Goal: Information Seeking & Learning: Learn about a topic

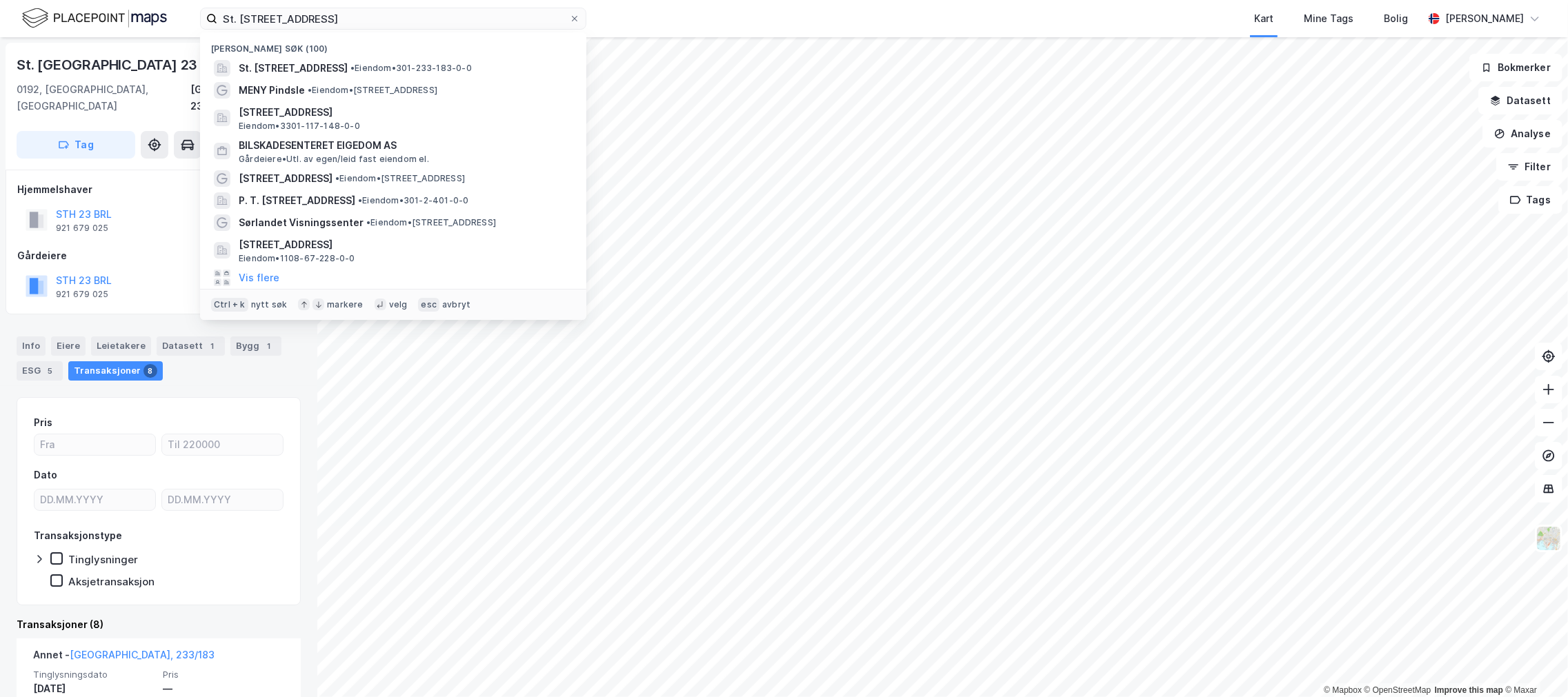
click at [280, 21] on input "St. [STREET_ADDRESS]" at bounding box center [393, 18] width 352 height 21
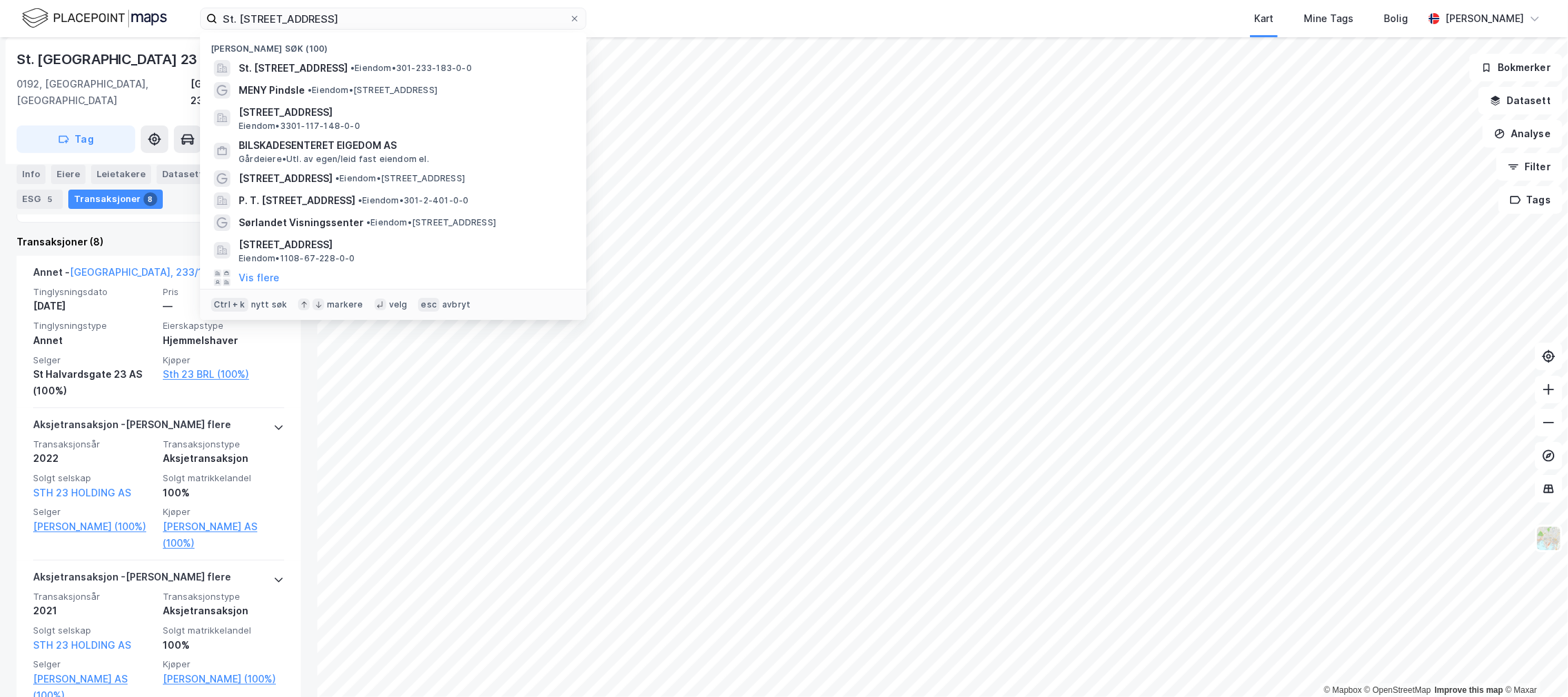
click at [280, 21] on input "St. [STREET_ADDRESS]" at bounding box center [393, 18] width 352 height 21
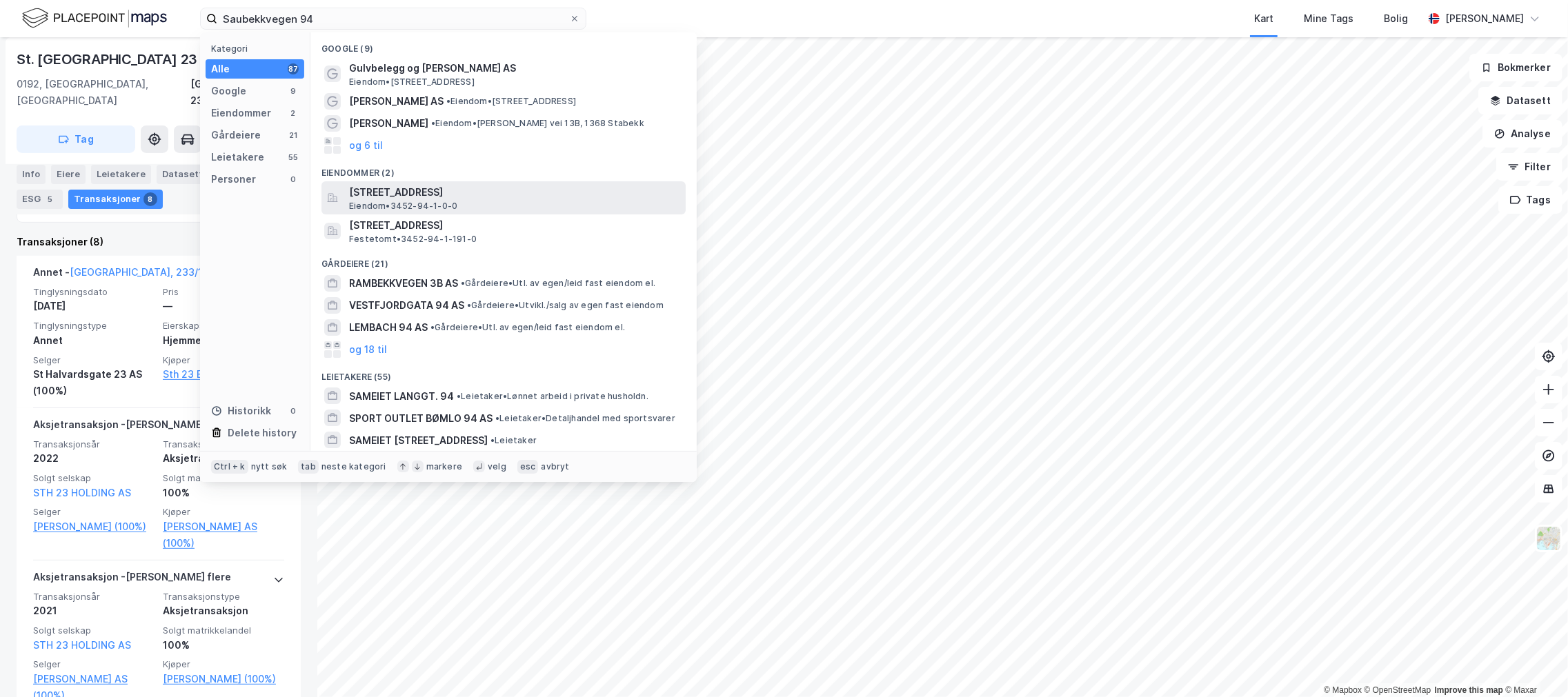
type input "Saubekkvegen 94"
click at [393, 195] on span "[STREET_ADDRESS]" at bounding box center [514, 192] width 332 height 17
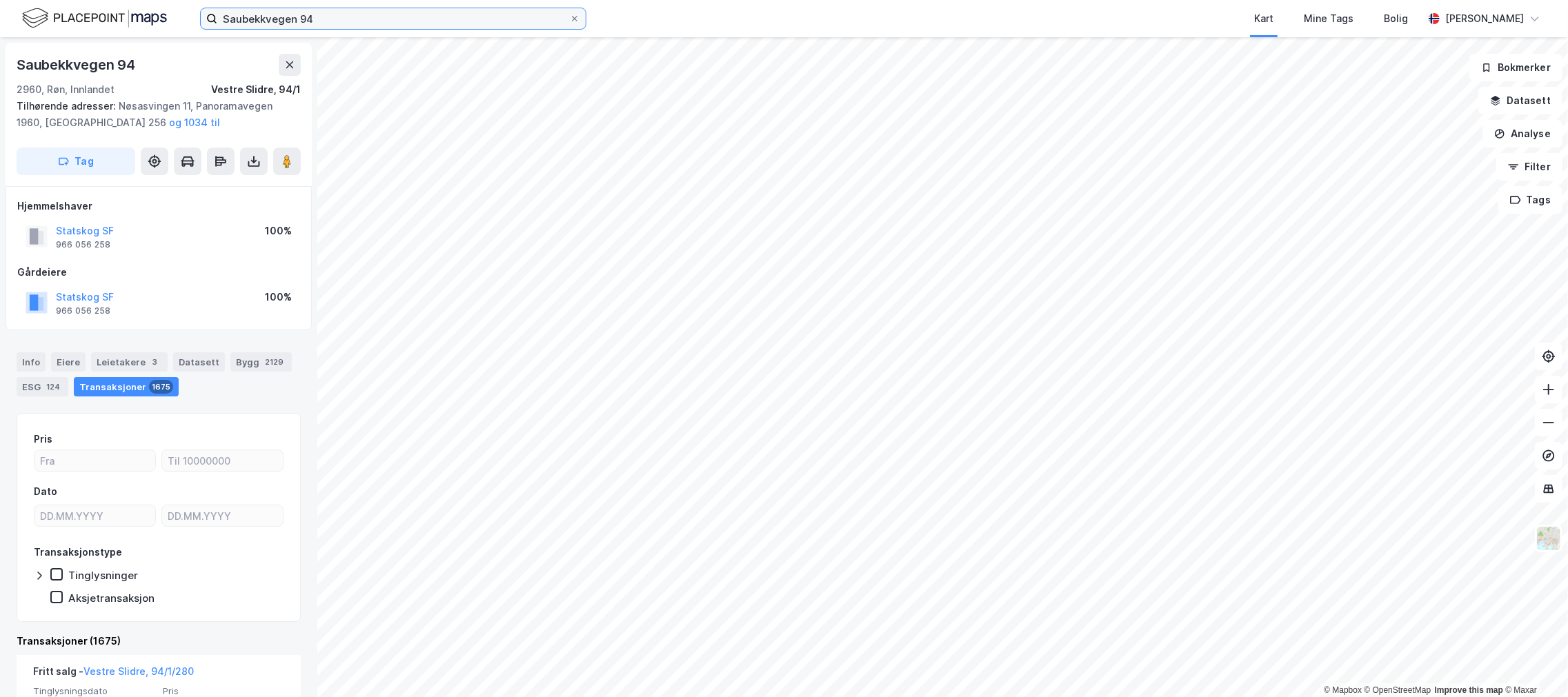
click at [312, 12] on input "Saubekkvegen 94" at bounding box center [393, 18] width 352 height 21
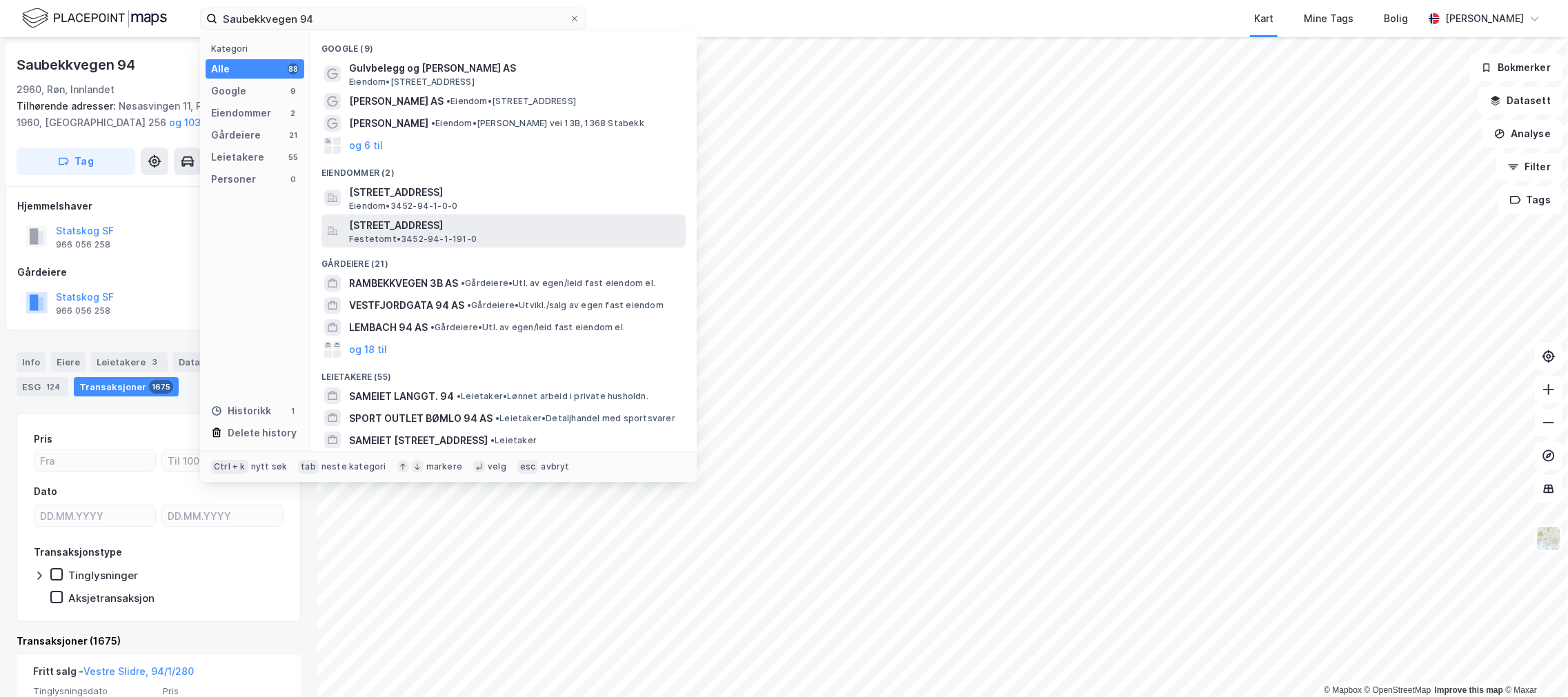
click at [393, 237] on span "Festetomt • 3452-94-1-191-0" at bounding box center [412, 239] width 128 height 11
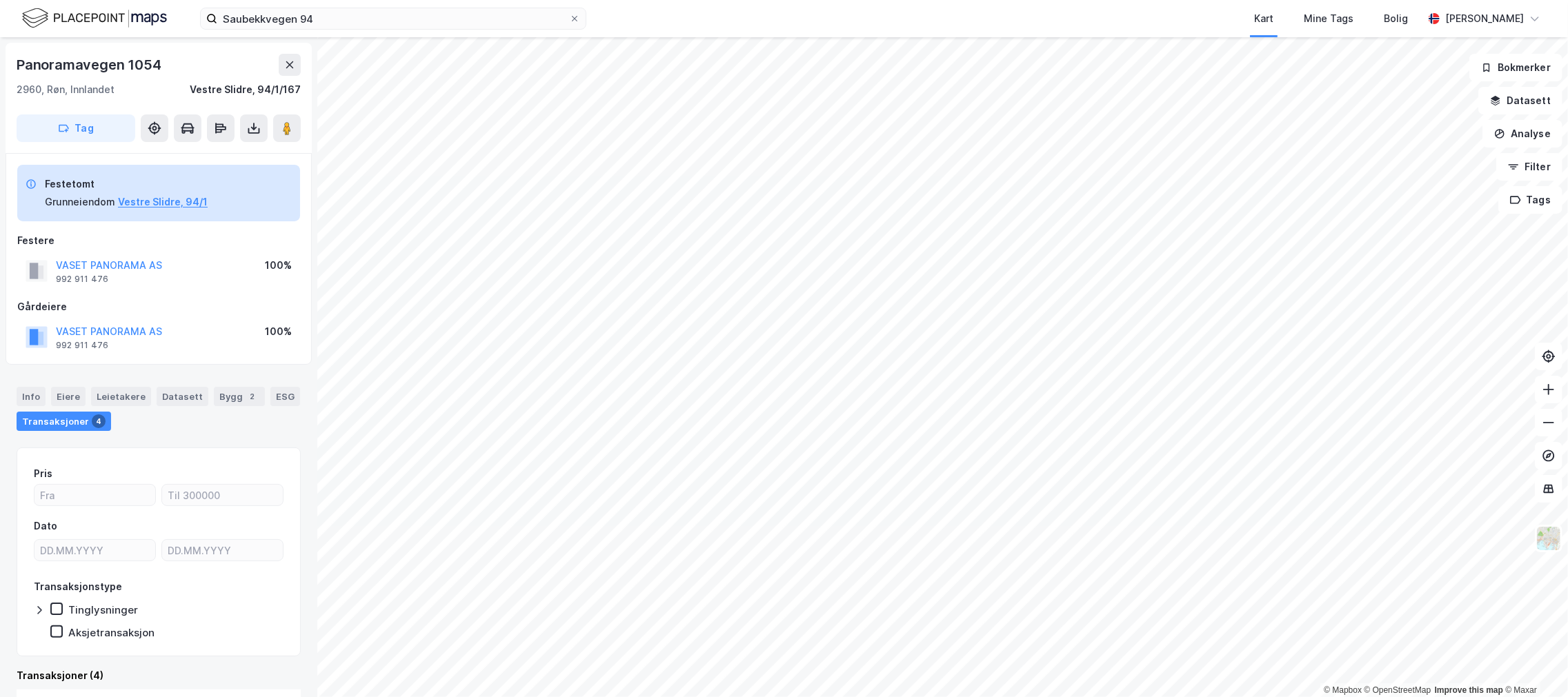
scroll to position [8, 0]
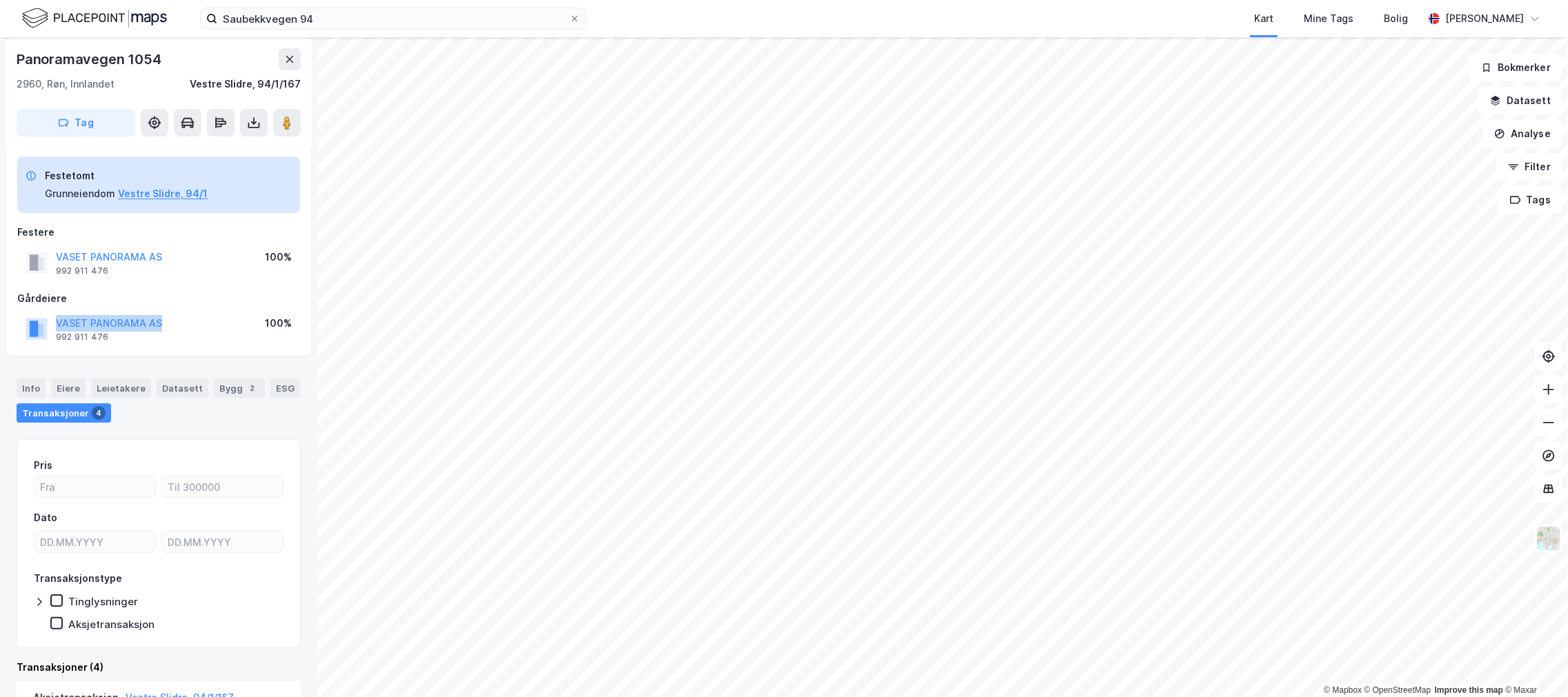
drag, startPoint x: 166, startPoint y: 315, endPoint x: 30, endPoint y: 319, distance: 136.1
click at [30, 319] on div "VASET PANORAMA AS 992 911 476 100%" at bounding box center [159, 329] width 283 height 33
